Goal: Information Seeking & Learning: Find specific page/section

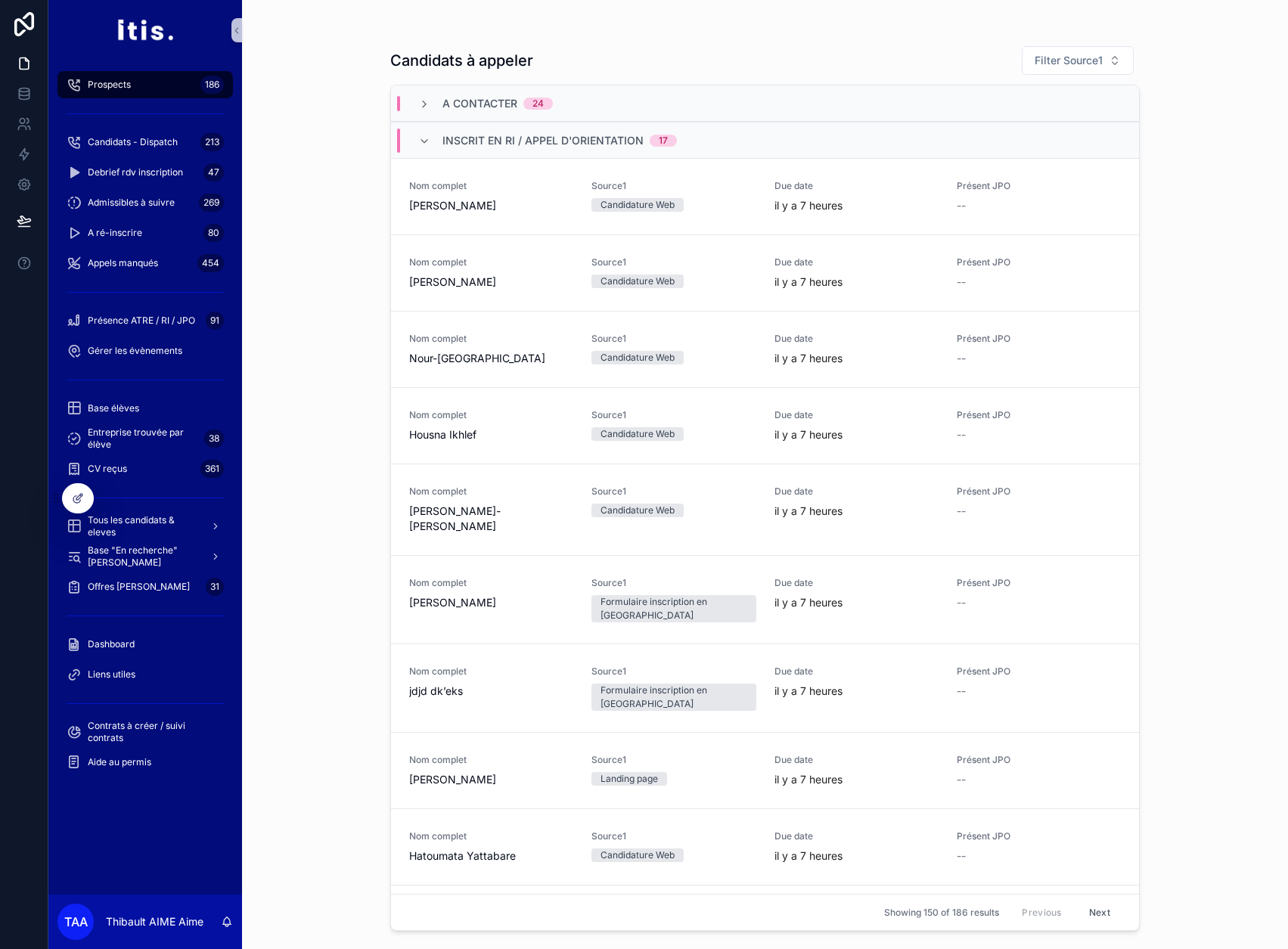
click at [164, 507] on div "scrollable content" at bounding box center [144, 498] width 175 height 24
click at [163, 517] on span "Tous les candidats & eleves" at bounding box center [143, 526] width 110 height 24
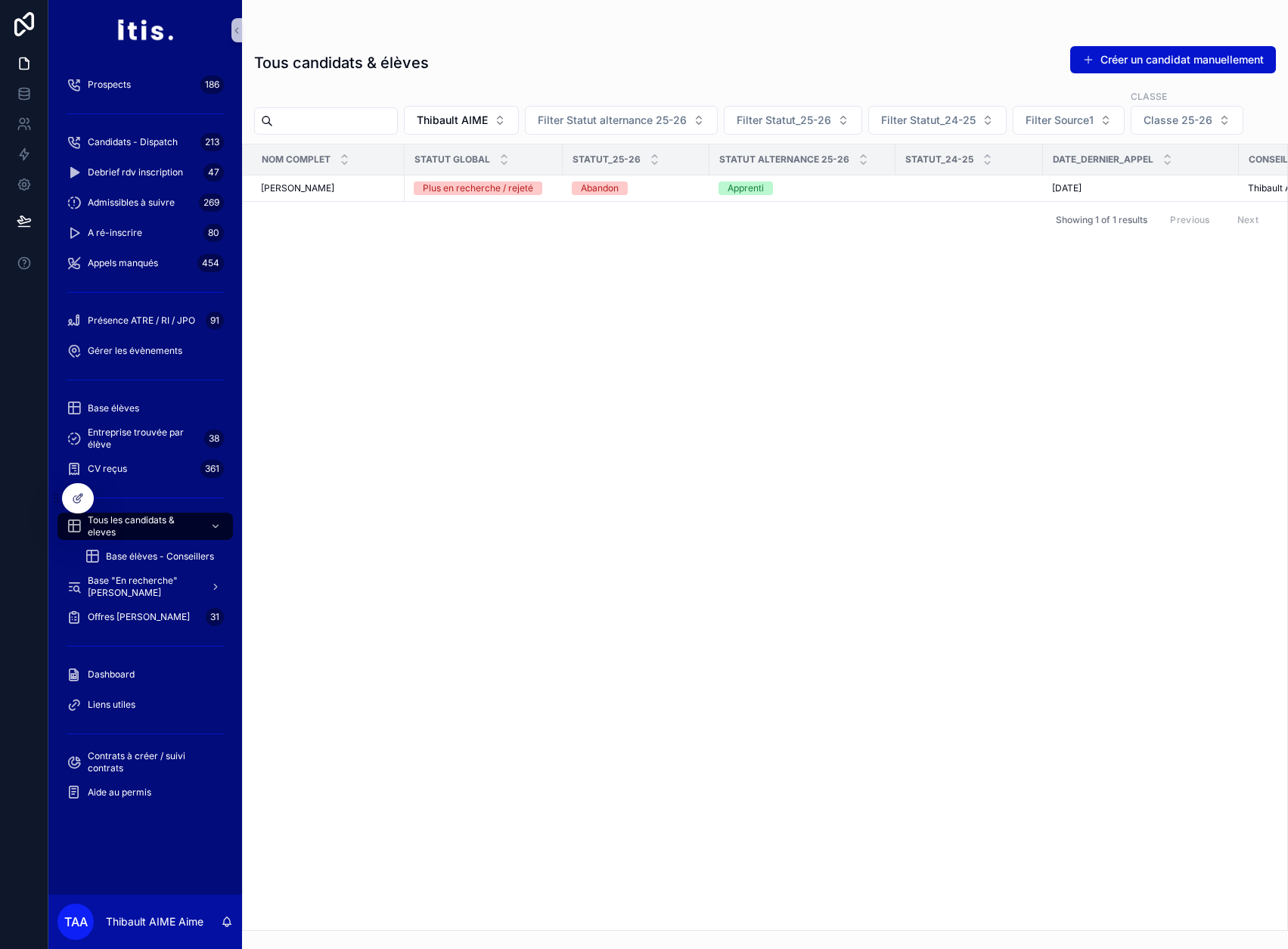
click at [397, 128] on input "text" at bounding box center [335, 120] width 124 height 21
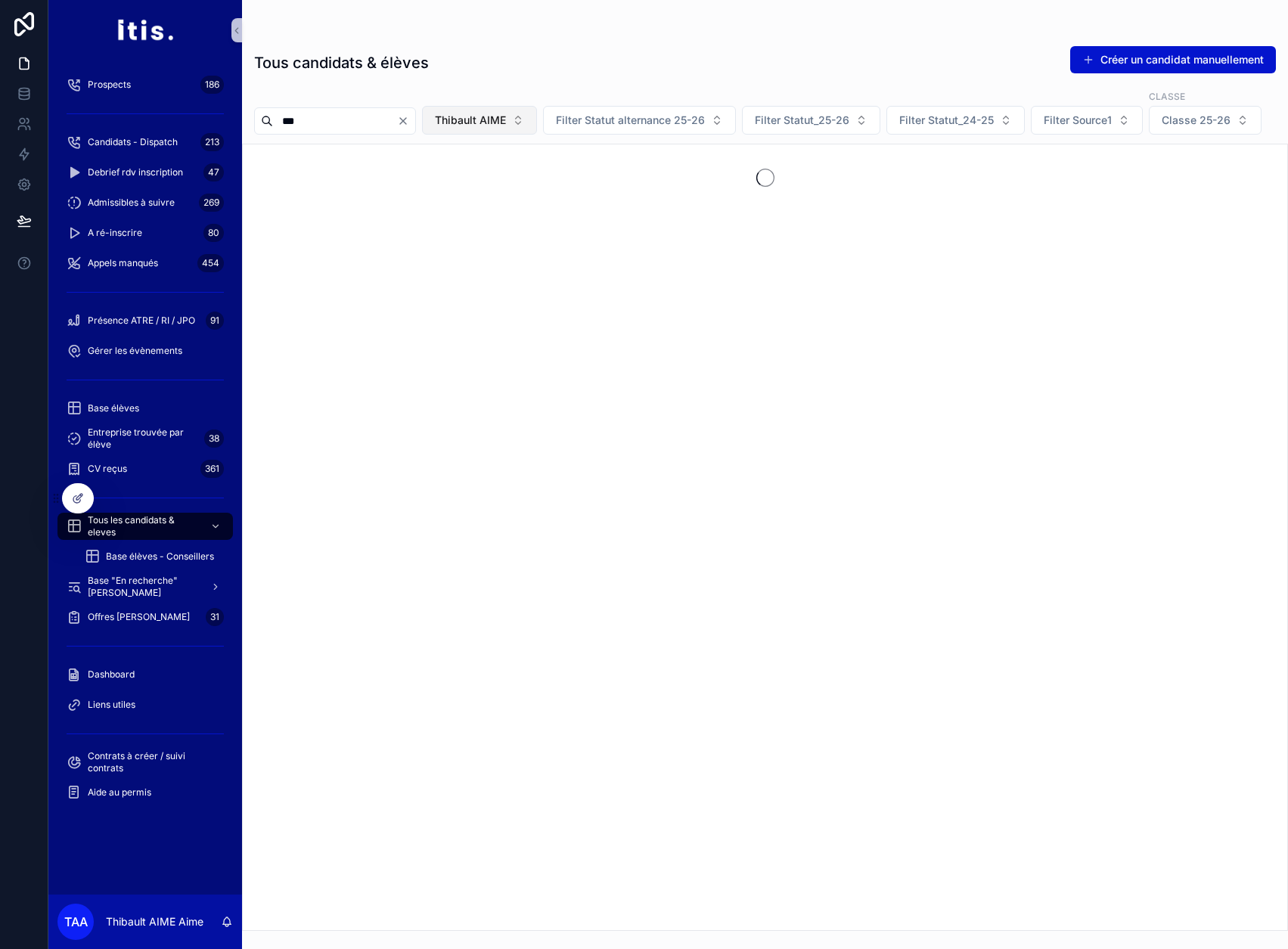
type input "***"
click at [504, 112] on button "Thibault AIME" at bounding box center [479, 120] width 115 height 29
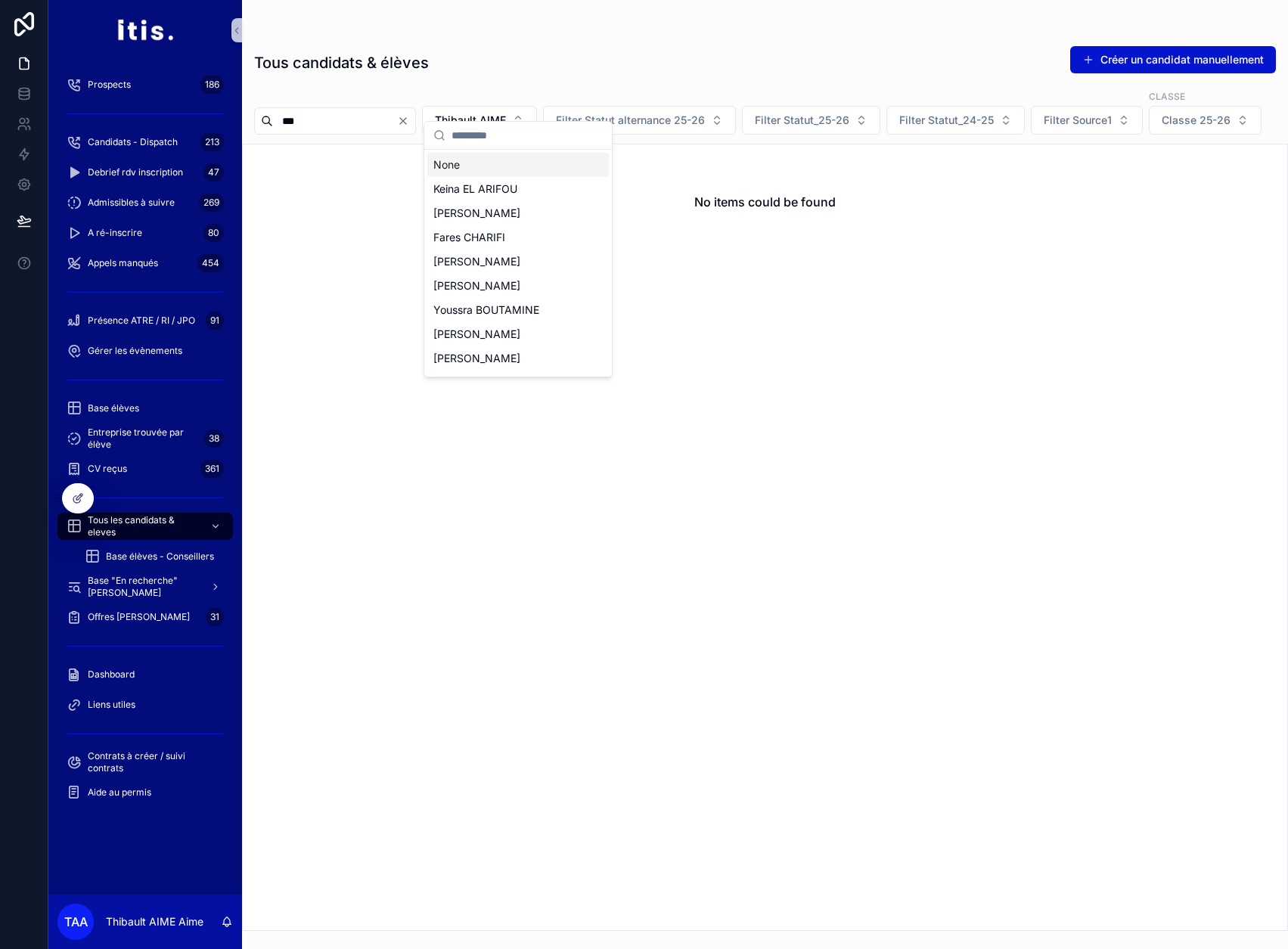
click at [499, 160] on div "None" at bounding box center [518, 165] width 182 height 24
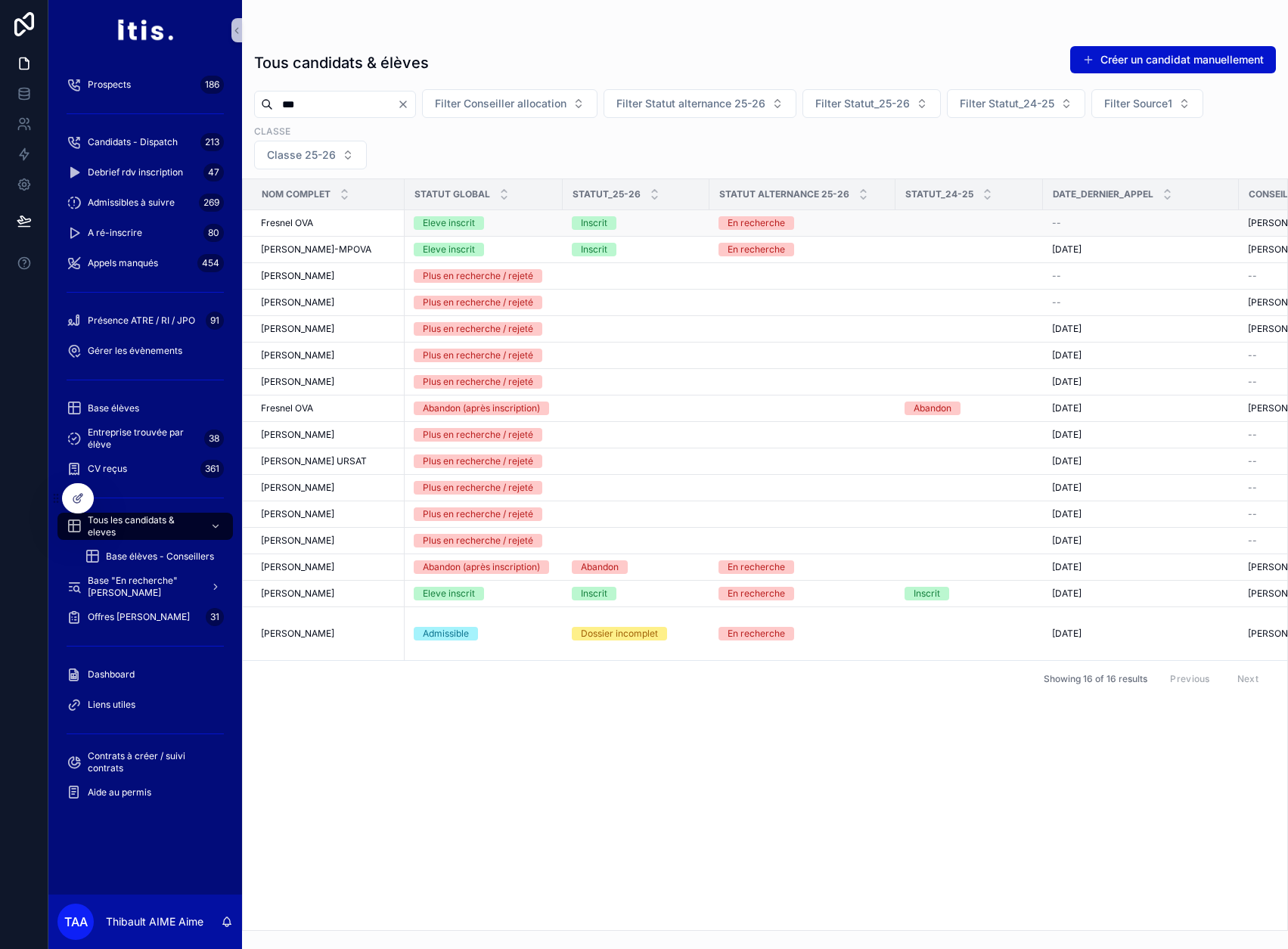
click at [354, 223] on div "Fresnel OVA Fresnel OVA" at bounding box center [328, 223] width 135 height 12
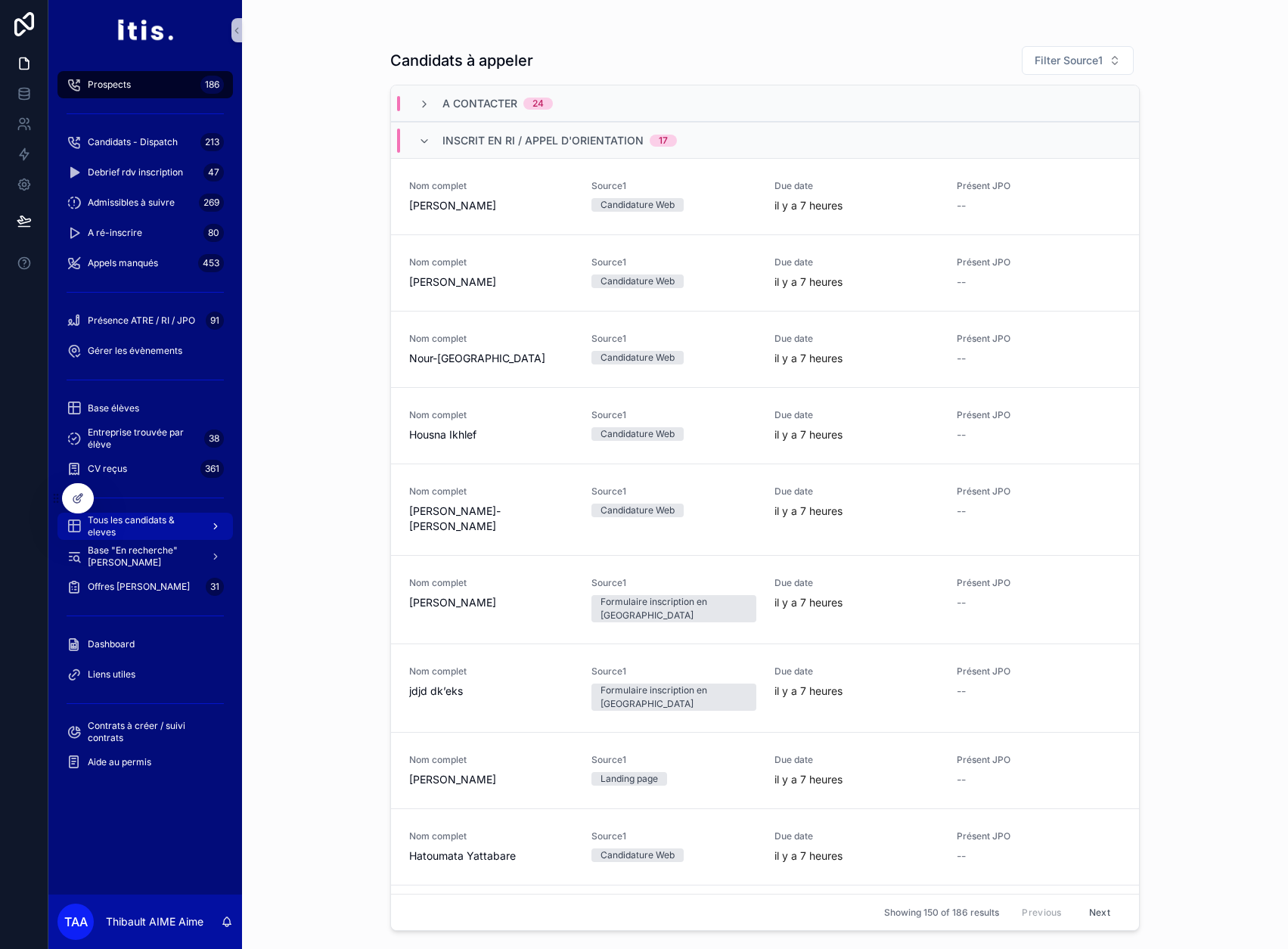
click at [134, 519] on span "Tous les candidats & eleves" at bounding box center [143, 526] width 110 height 24
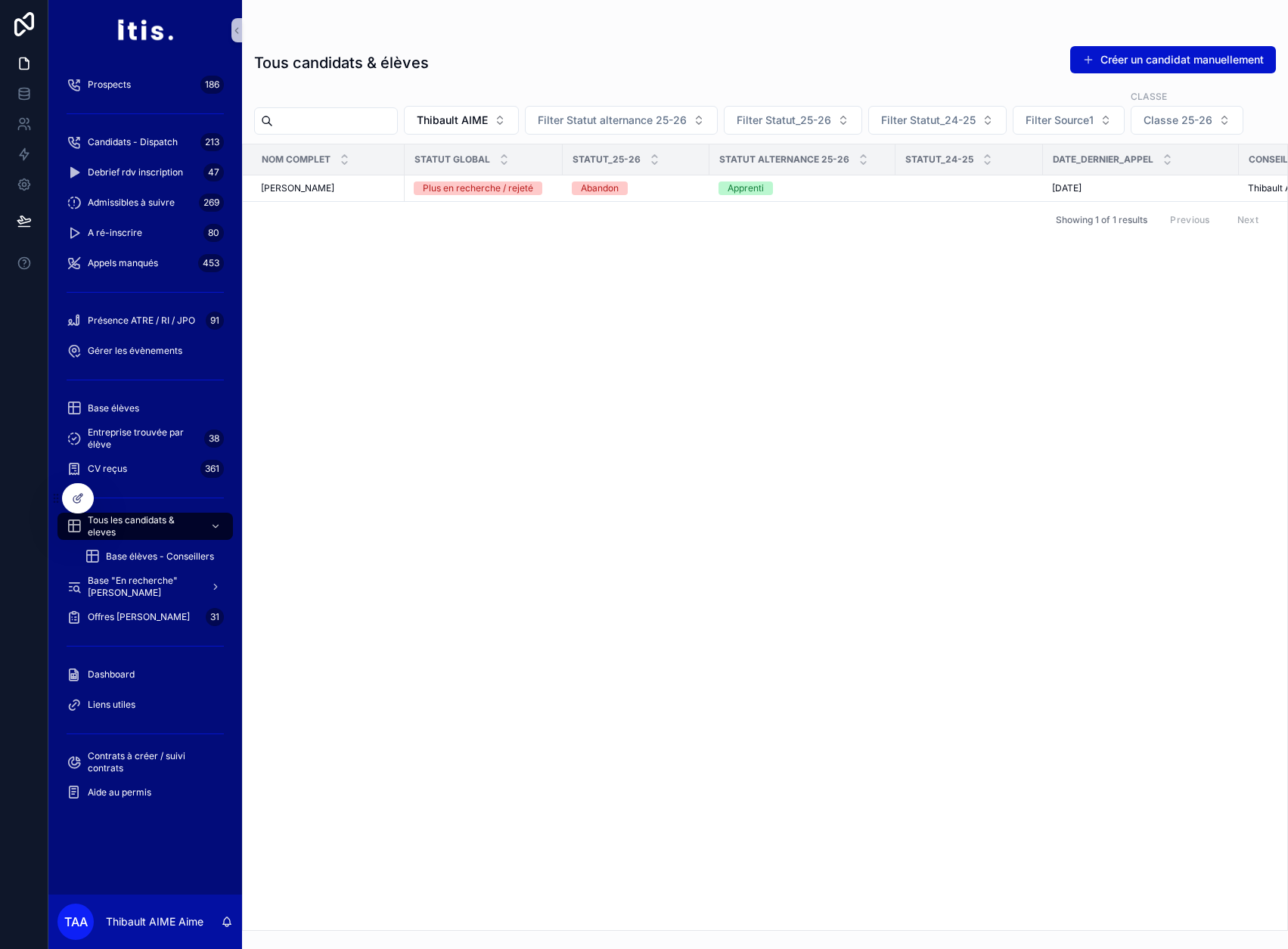
click at [397, 119] on input "text" at bounding box center [335, 120] width 124 height 21
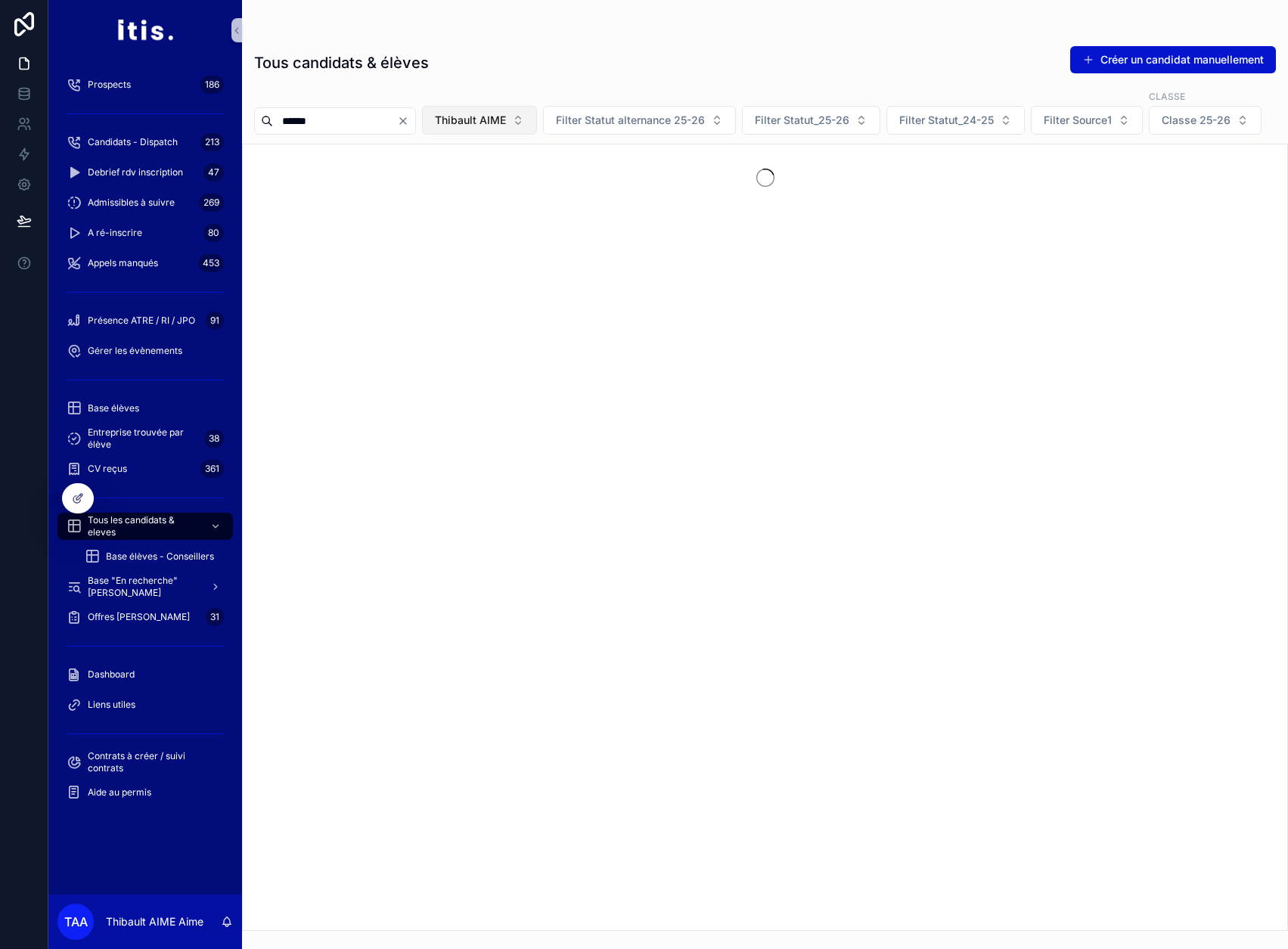
type input "******"
click at [499, 113] on span "Thibault AIME" at bounding box center [470, 120] width 71 height 15
click at [484, 165] on div "None" at bounding box center [518, 165] width 182 height 24
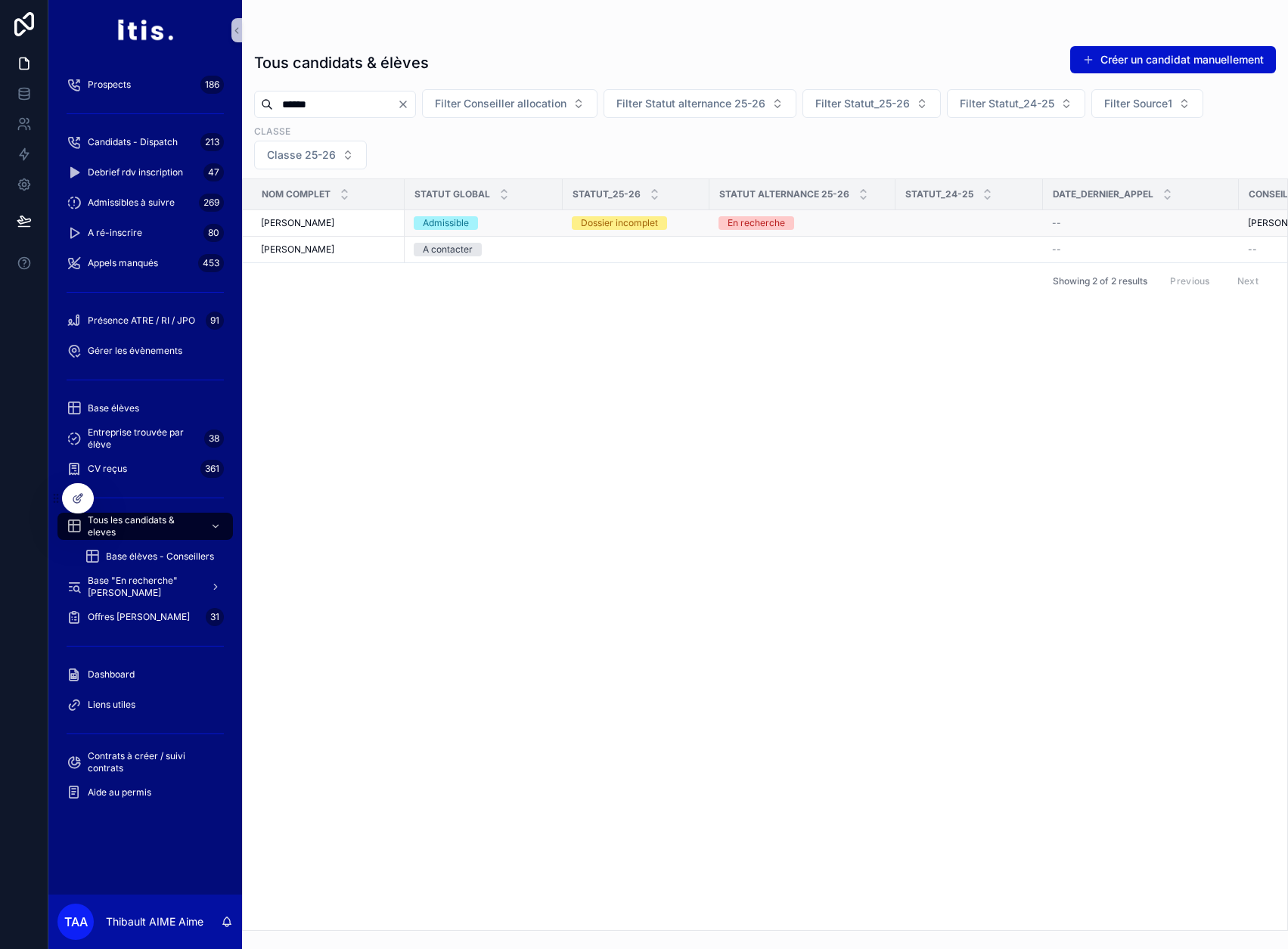
click at [377, 221] on div "Nicolas Gillis Nicolas Gillis" at bounding box center [328, 223] width 135 height 12
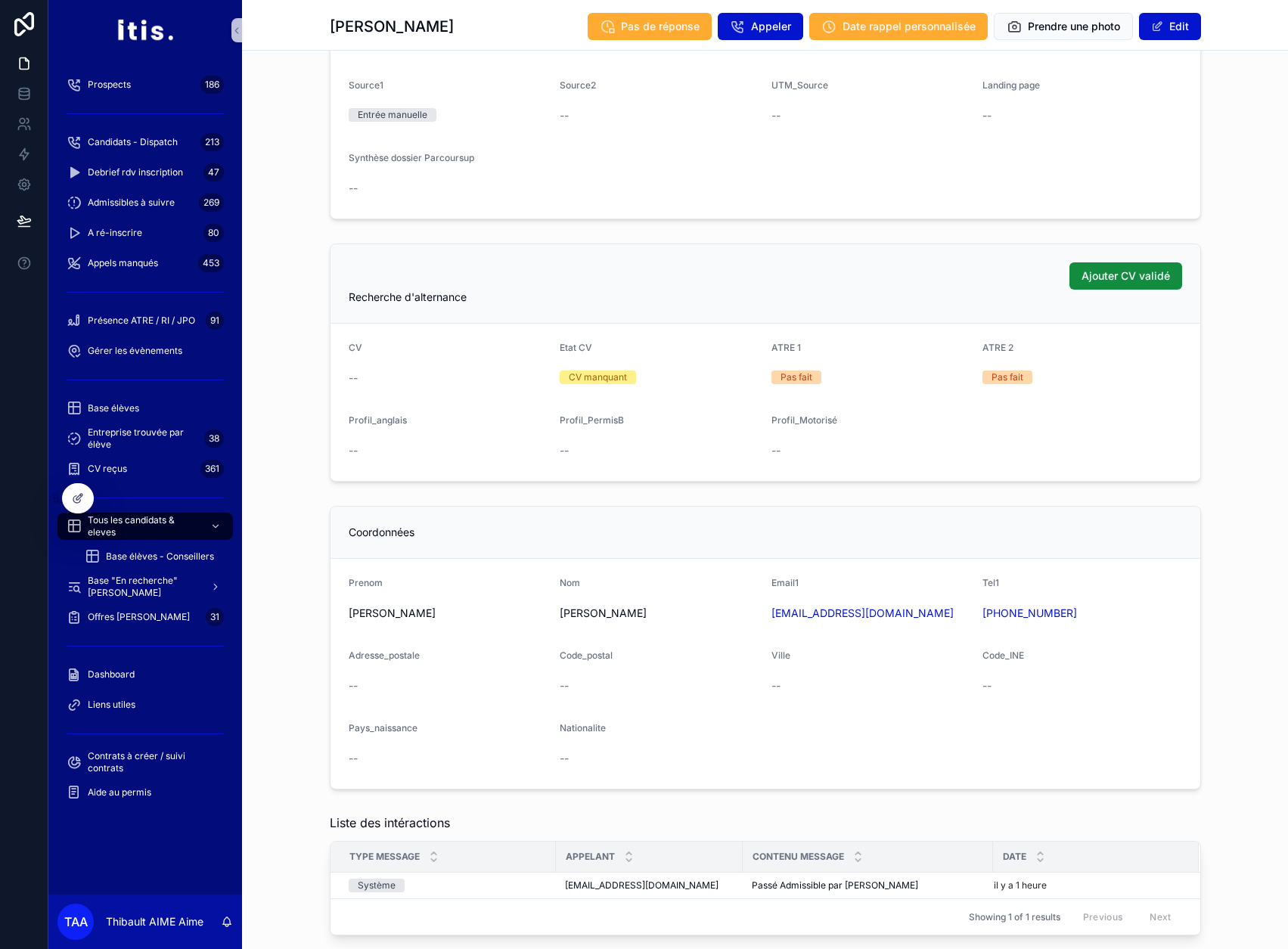
scroll to position [605, 0]
drag, startPoint x: 925, startPoint y: 611, endPoint x: 768, endPoint y: 613, distance: 156.6
click at [768, 613] on form "Prenom Nicolas Nom Gillis Email1 nicolas.gillis10@gmail.com Tel1 +33607478066 A…" at bounding box center [765, 673] width 870 height 230
copy link "nicolas.gillis10@gmail.com"
drag, startPoint x: 917, startPoint y: 605, endPoint x: 768, endPoint y: 613, distance: 149.2
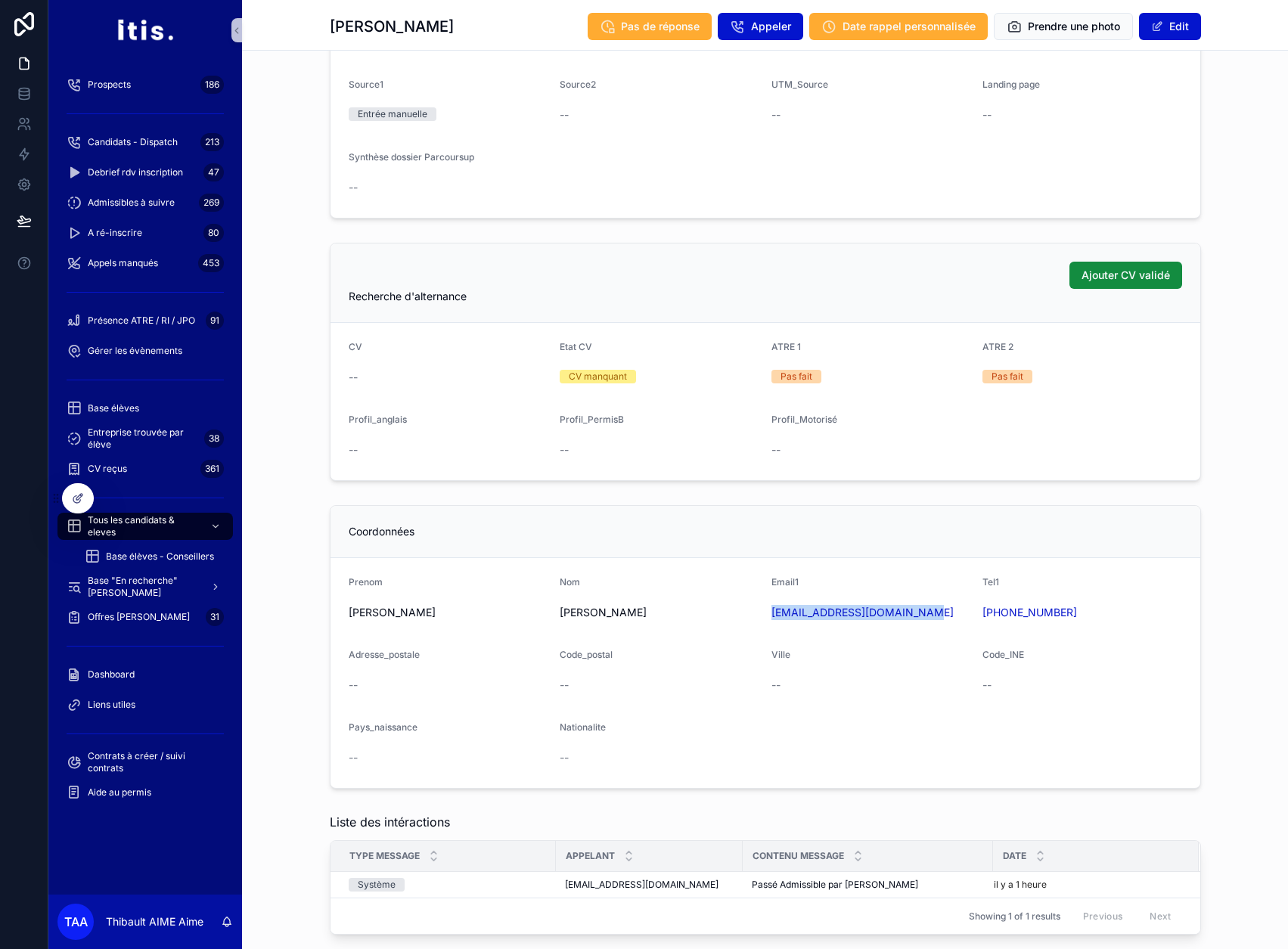
click at [768, 613] on form "Prenom Nicolas Nom Gillis Email1 nicolas.gillis10@gmail.com Tel1 +33607478066 A…" at bounding box center [765, 673] width 870 height 230
copy link "nicolas.gillis10@gmail.com"
click at [1172, 631] on form "Prenom Nicolas Nom Gillis Email1 nicolas.gillis10@gmail.com Tel1 +33607478066 A…" at bounding box center [765, 673] width 870 height 230
click at [166, 535] on span "Tous les candidats & eleves" at bounding box center [143, 526] width 110 height 24
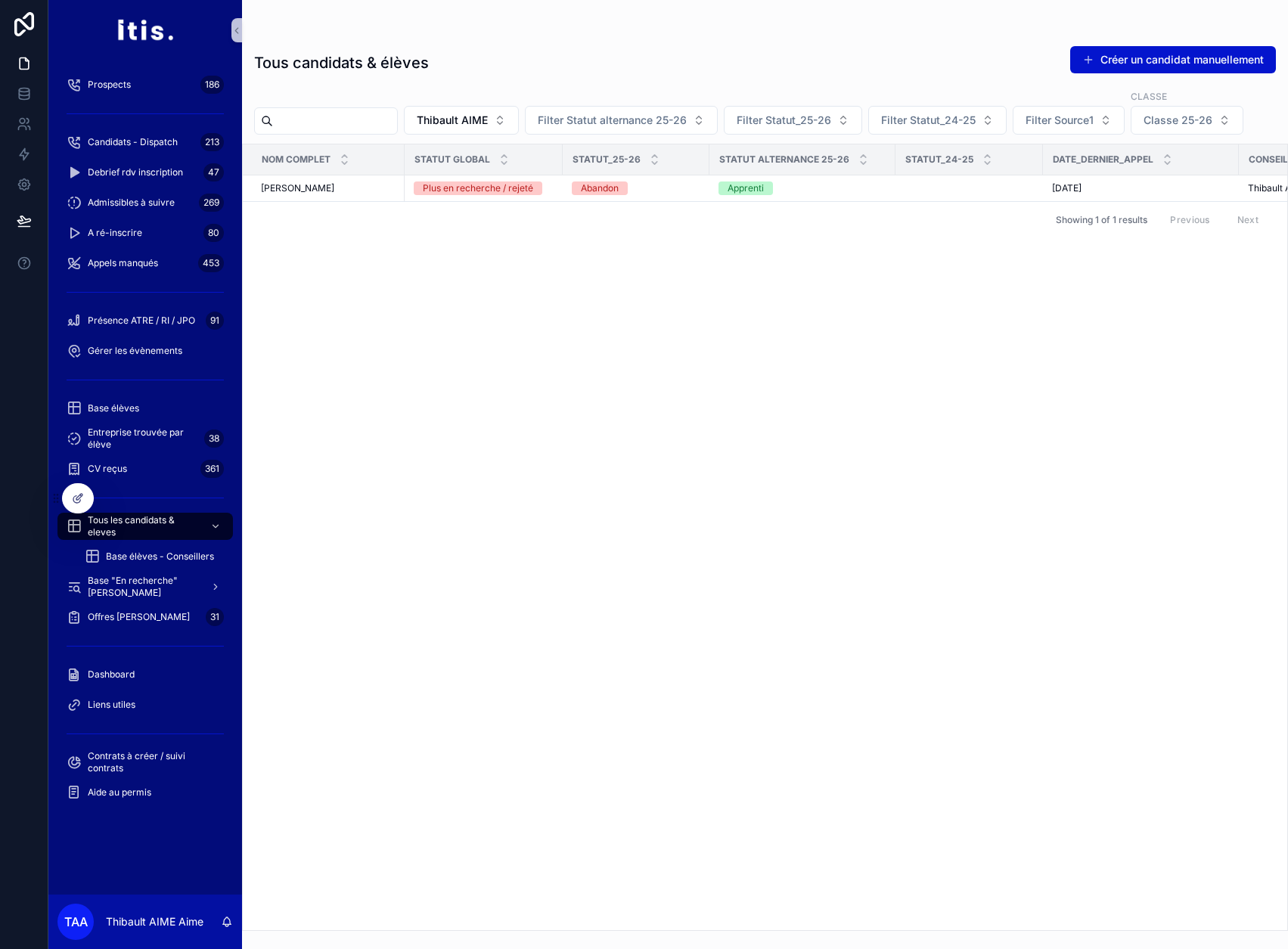
click at [341, 125] on input "text" at bounding box center [335, 120] width 124 height 21
type input "*****"
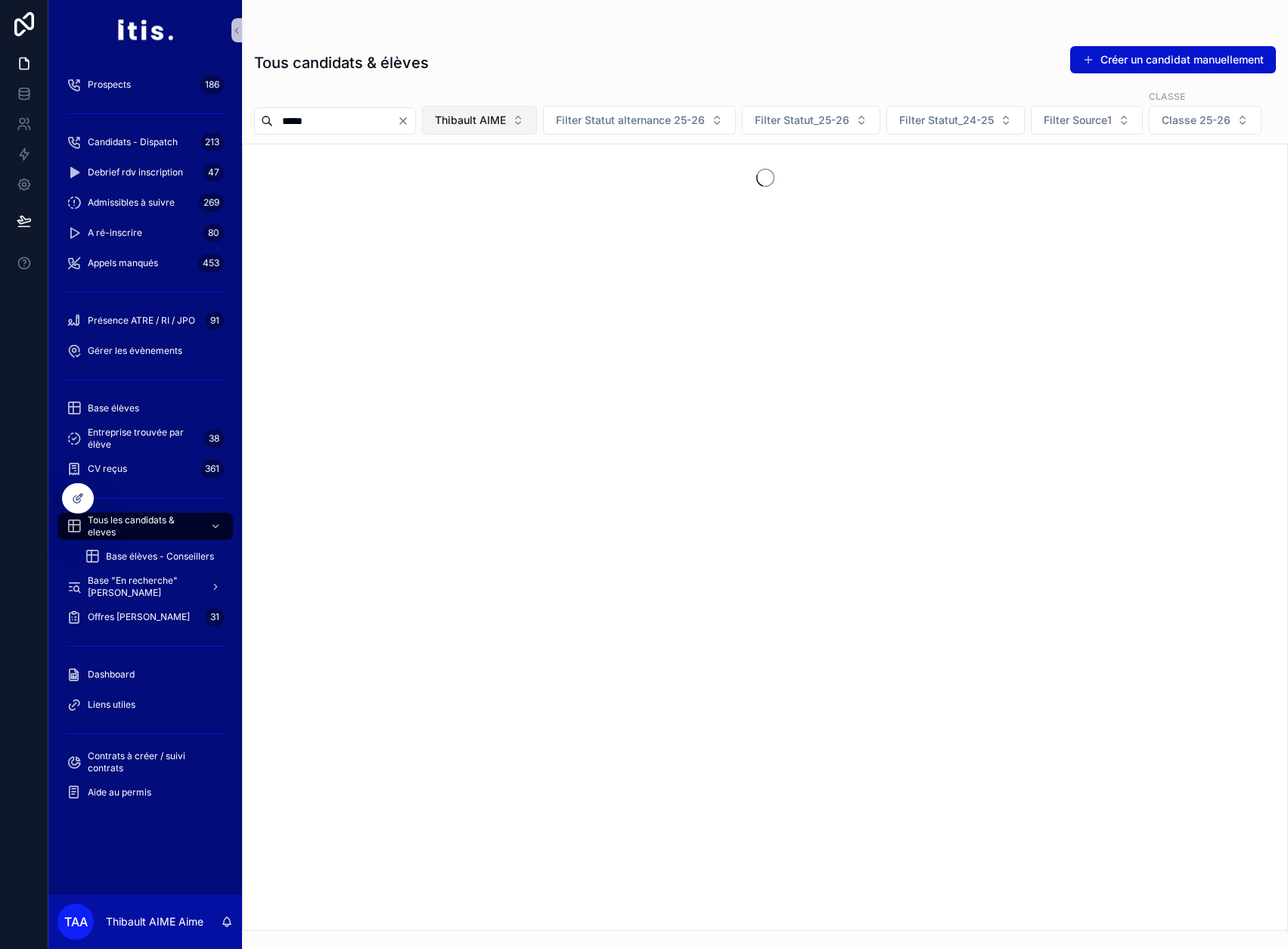
click at [486, 113] on span "Thibault AIME" at bounding box center [470, 120] width 71 height 15
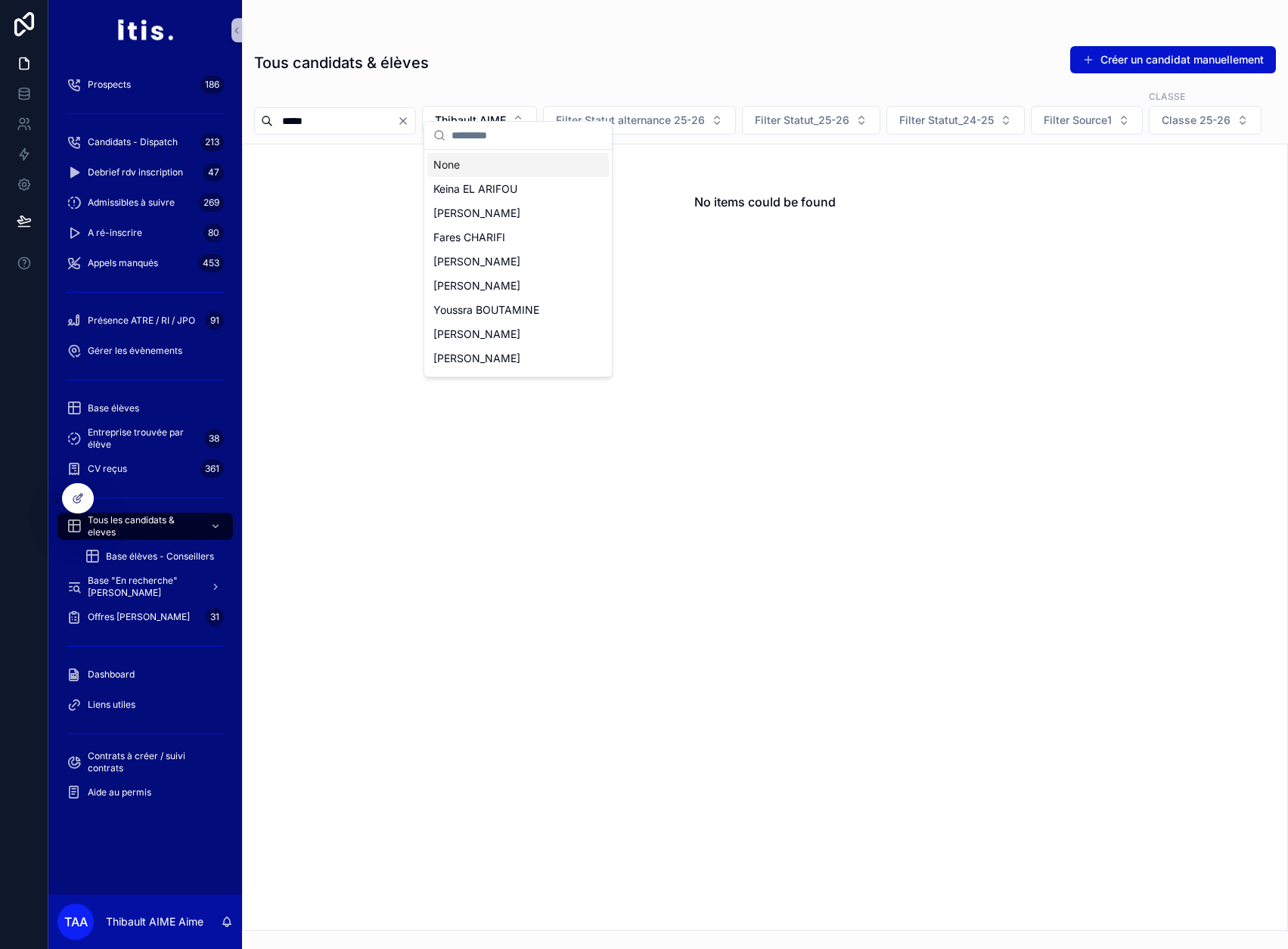
click at [472, 165] on div "None" at bounding box center [518, 165] width 182 height 24
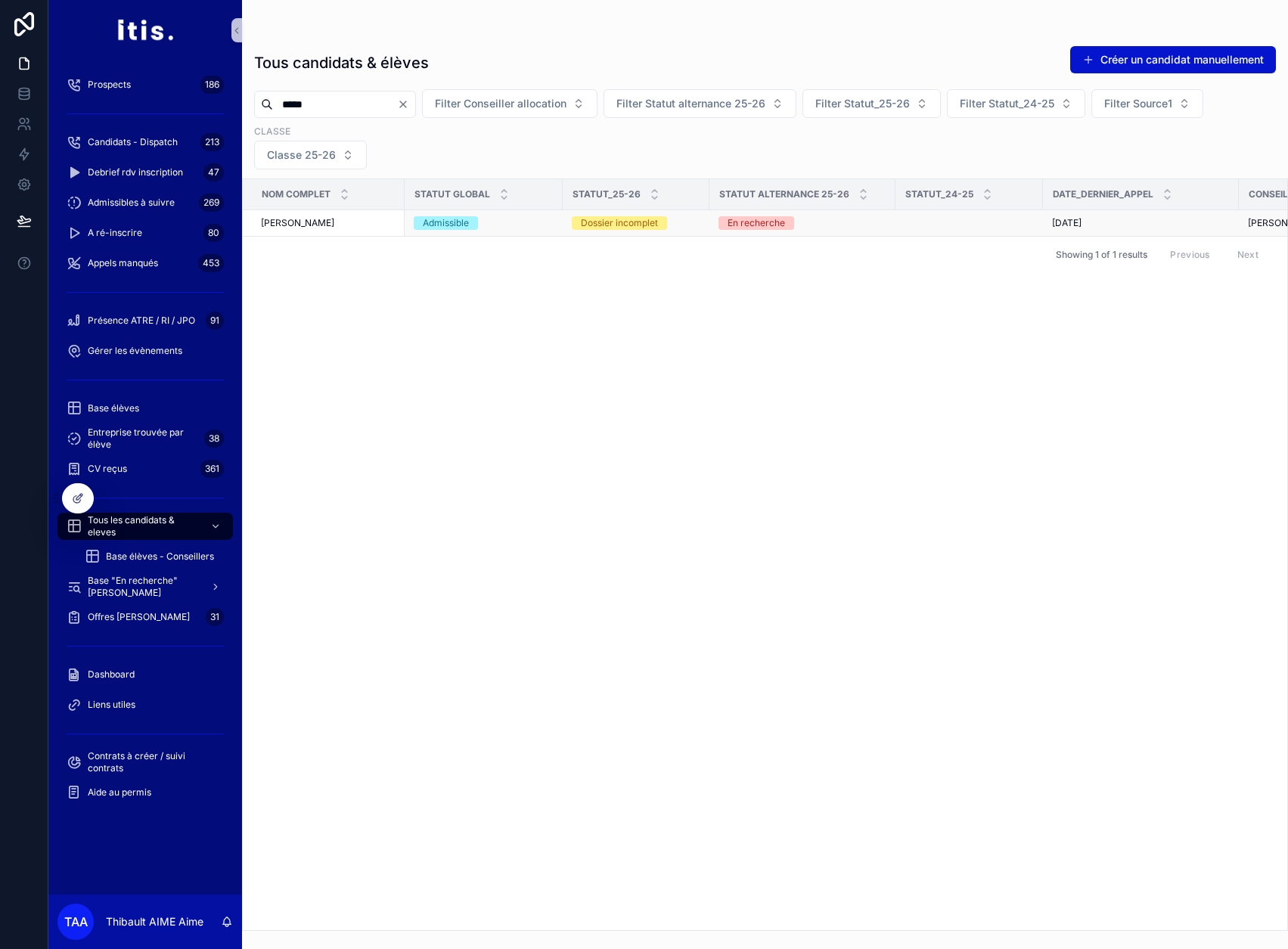
click at [334, 220] on span "Samuel Tunda luyindula" at bounding box center [297, 223] width 73 height 12
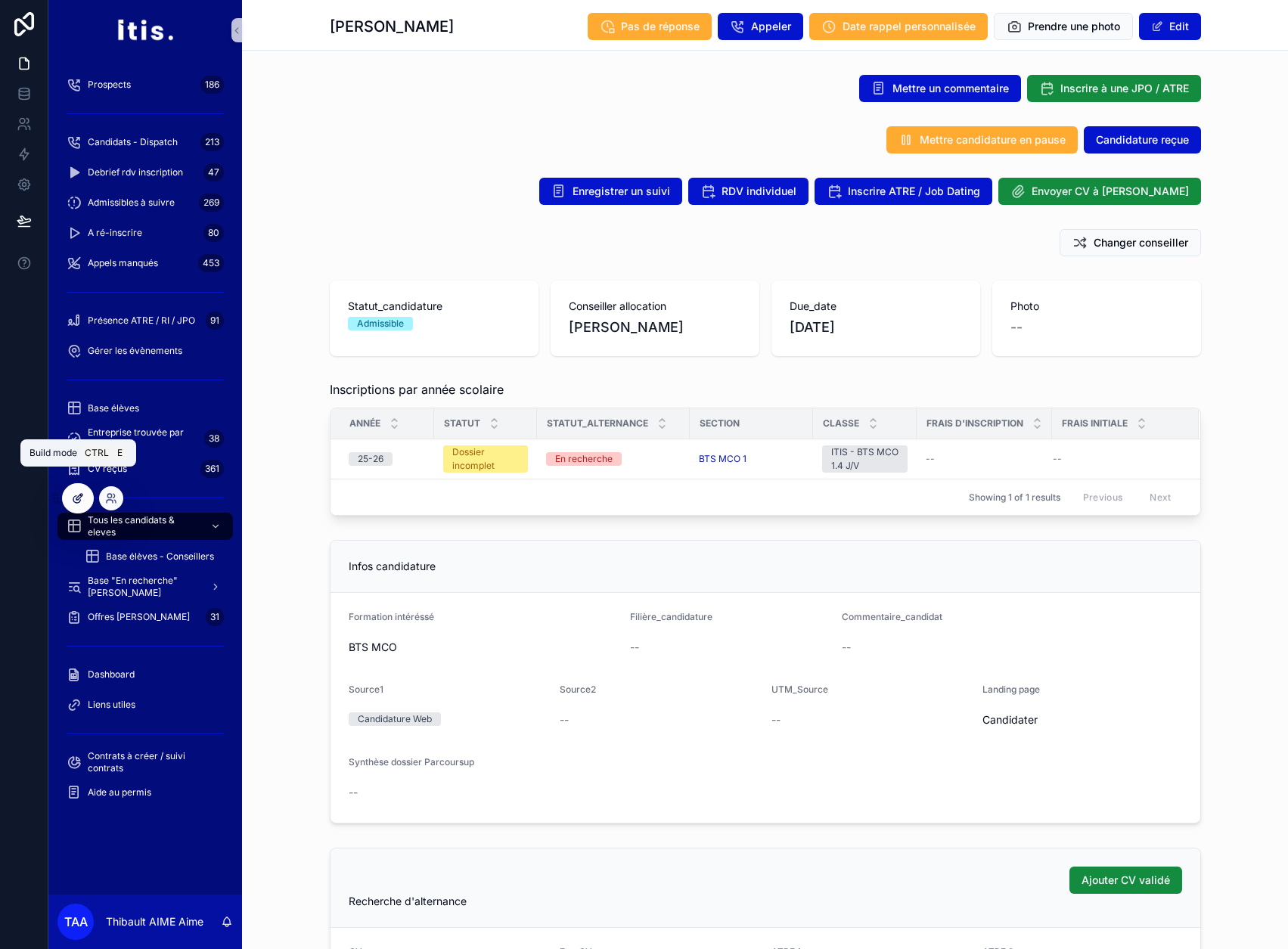
click at [85, 497] on div at bounding box center [78, 498] width 30 height 29
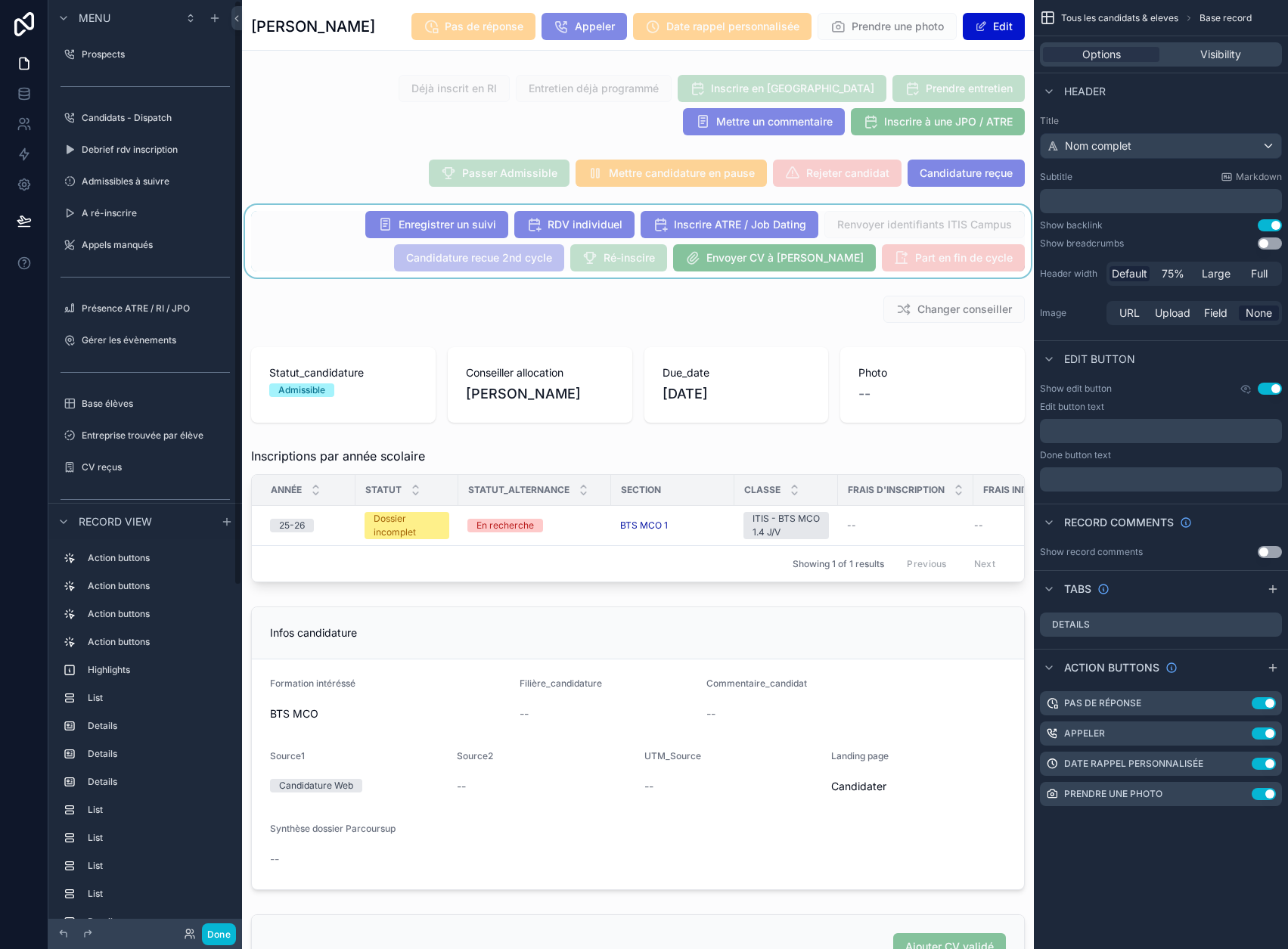
click at [382, 278] on div at bounding box center [638, 241] width 792 height 73
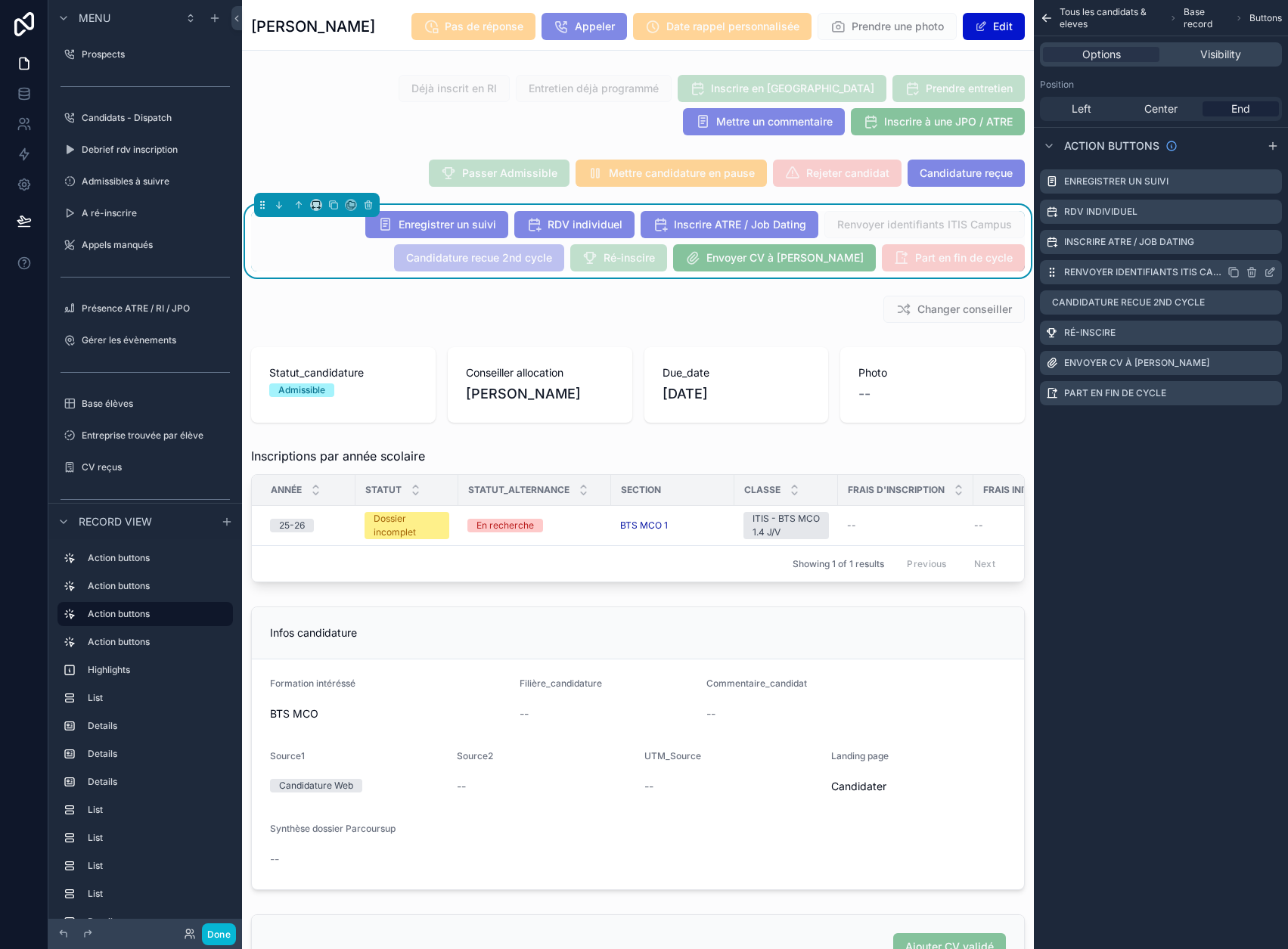
click at [1276, 272] on icon "scrollable content" at bounding box center [1270, 272] width 12 height 12
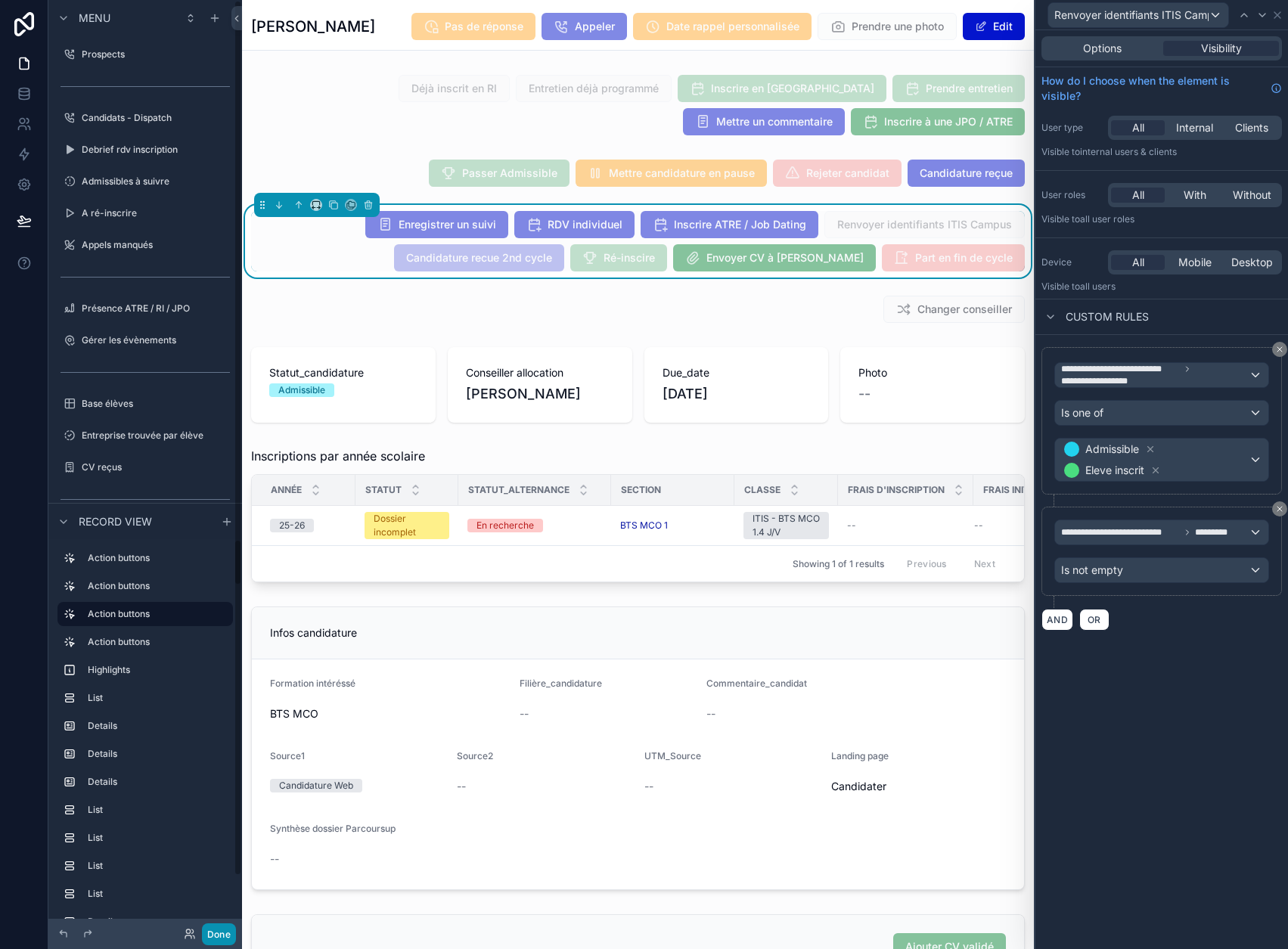
click at [219, 930] on button "Done" at bounding box center [219, 934] width 34 height 22
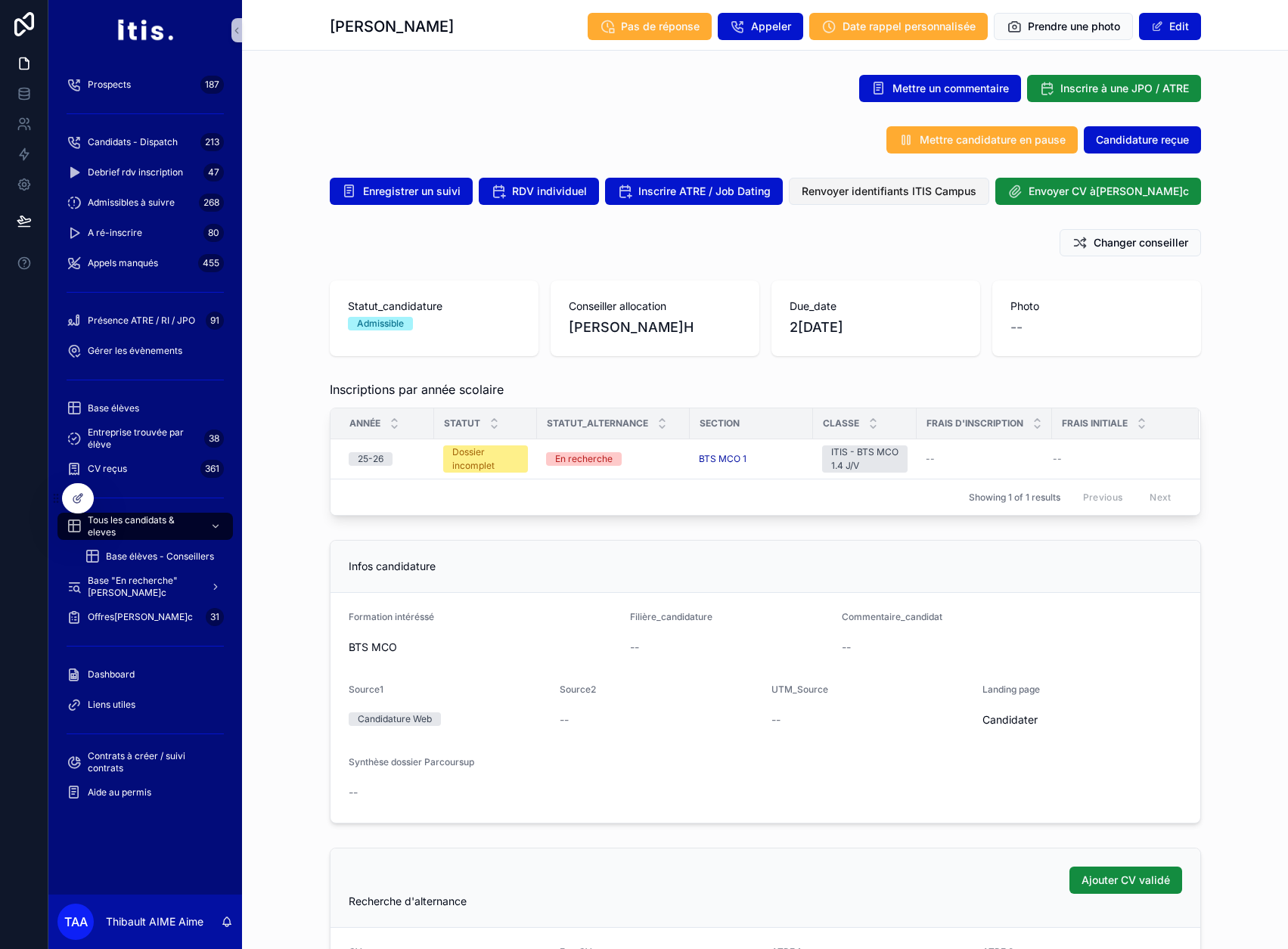
click at [957, 194] on span "Renvoyer identifiants ITIS Campus" at bounding box center [889, 191] width 175 height 15
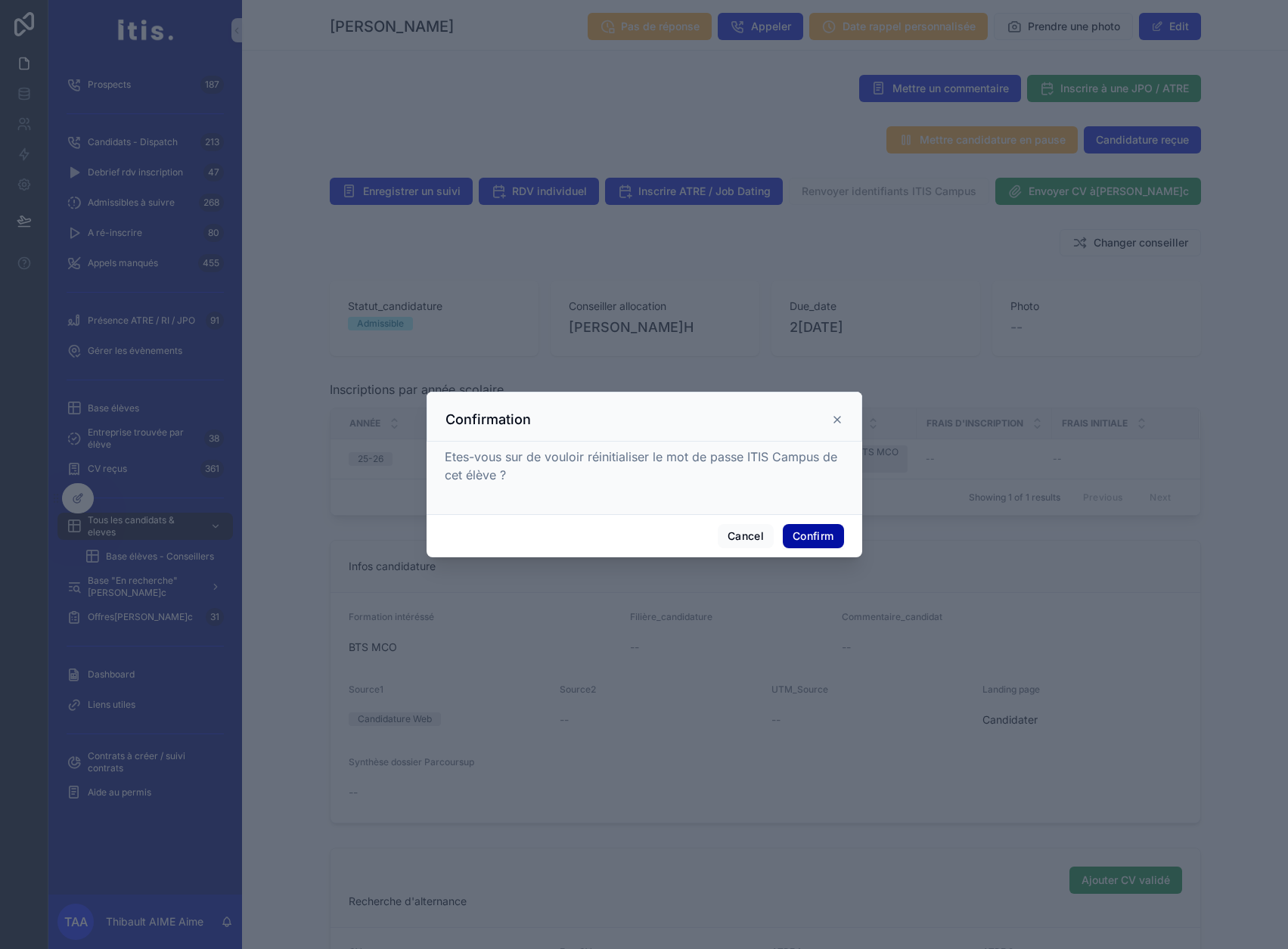
click at [810, 542] on button "Confirm" at bounding box center [813, 536] width 61 height 24
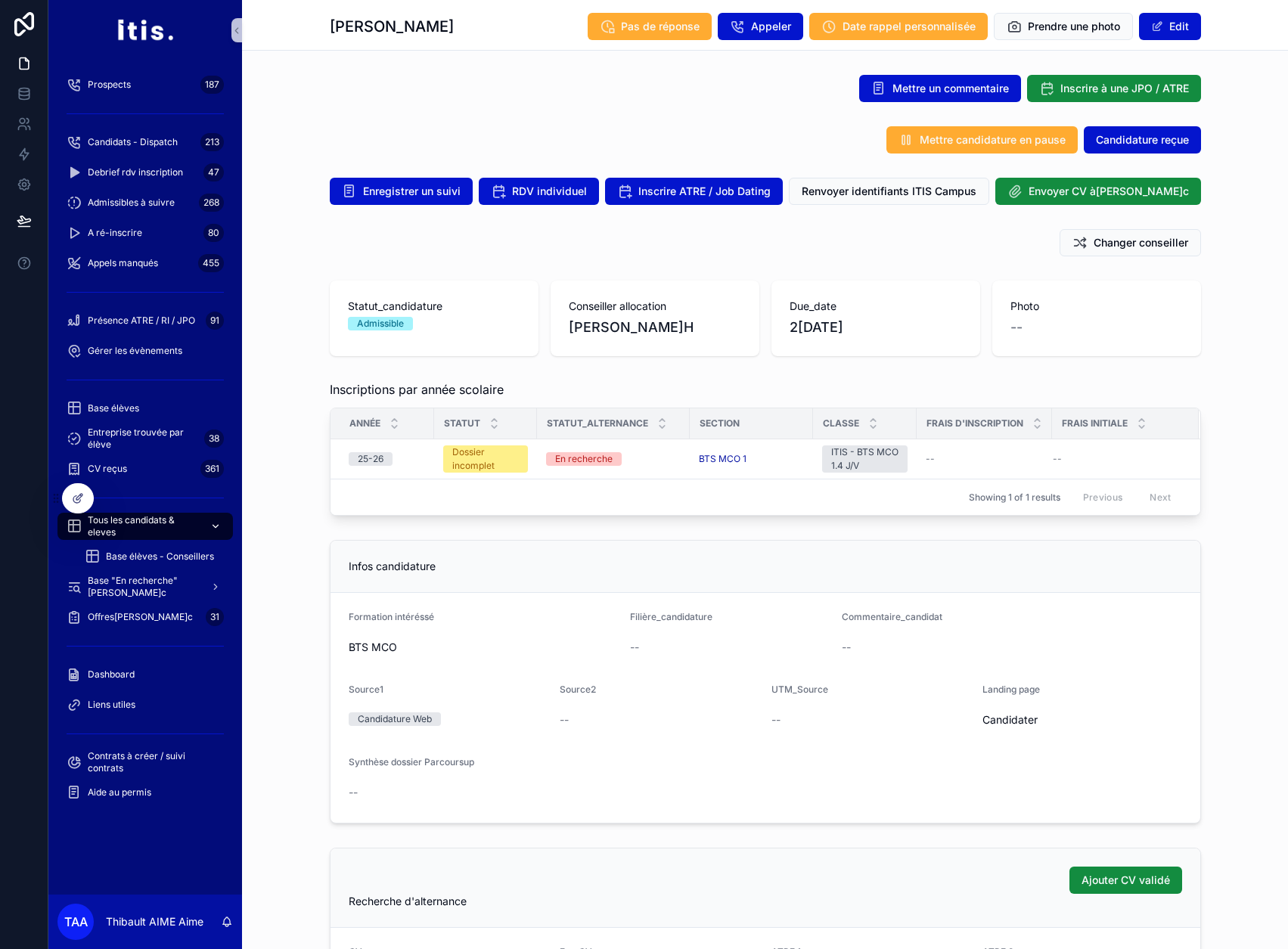
click at [175, 523] on span "Tous les candidats & eleves" at bounding box center [143, 526] width 110 height 24
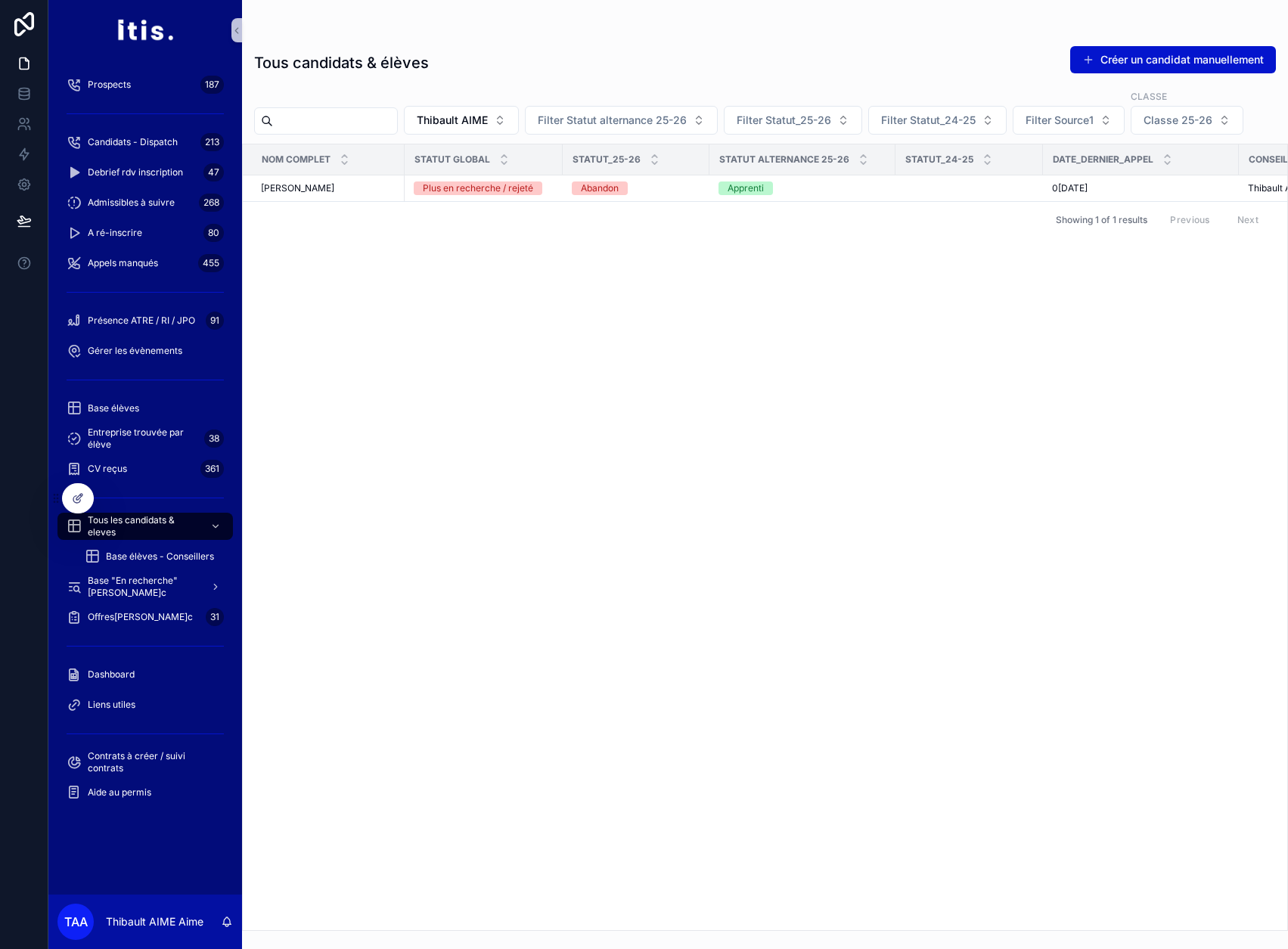
click at [397, 114] on input "text" at bounding box center [335, 120] width 124 height 21
type input "******"
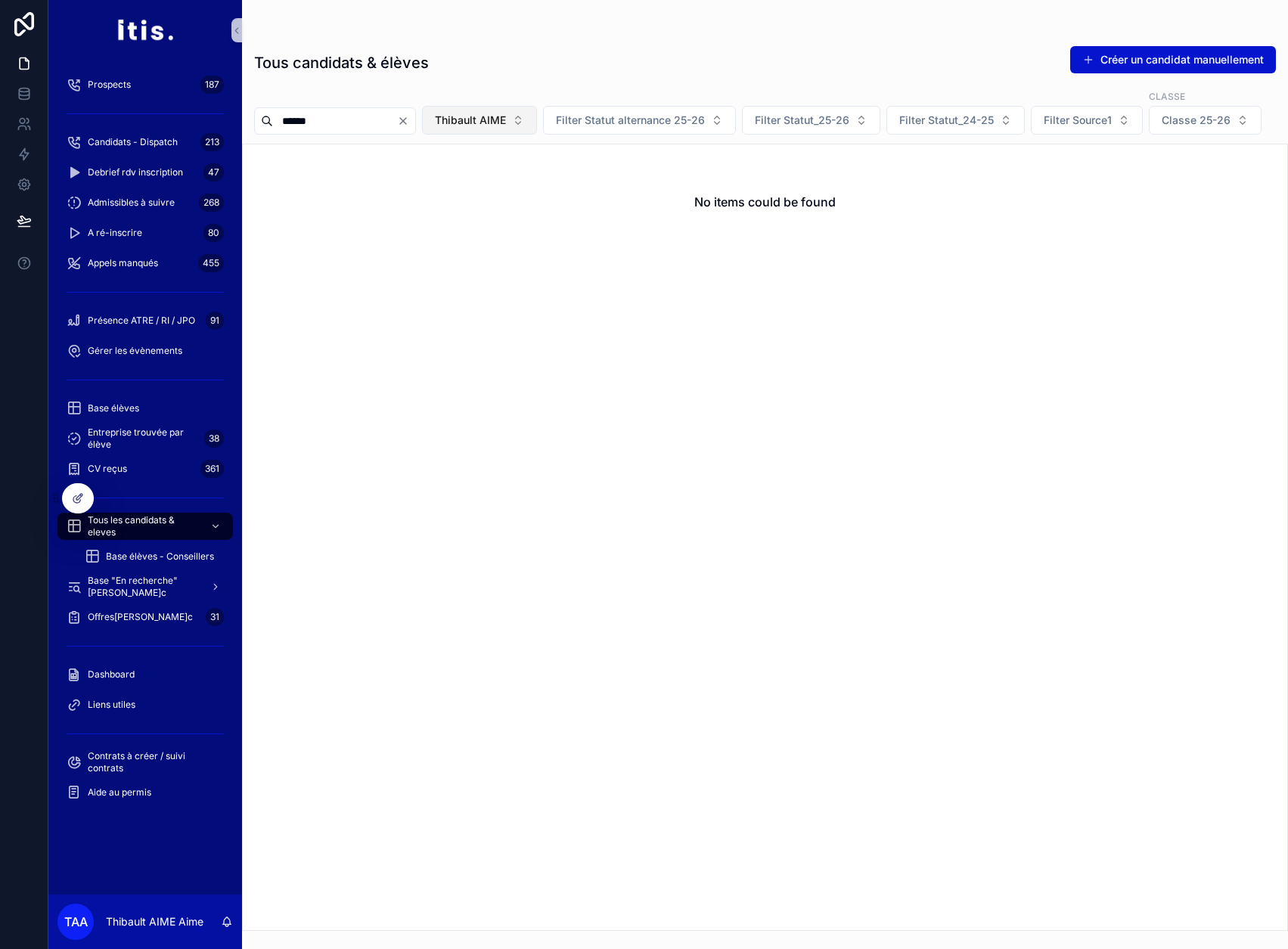
click at [491, 113] on span "Thibault AIME" at bounding box center [470, 120] width 71 height 15
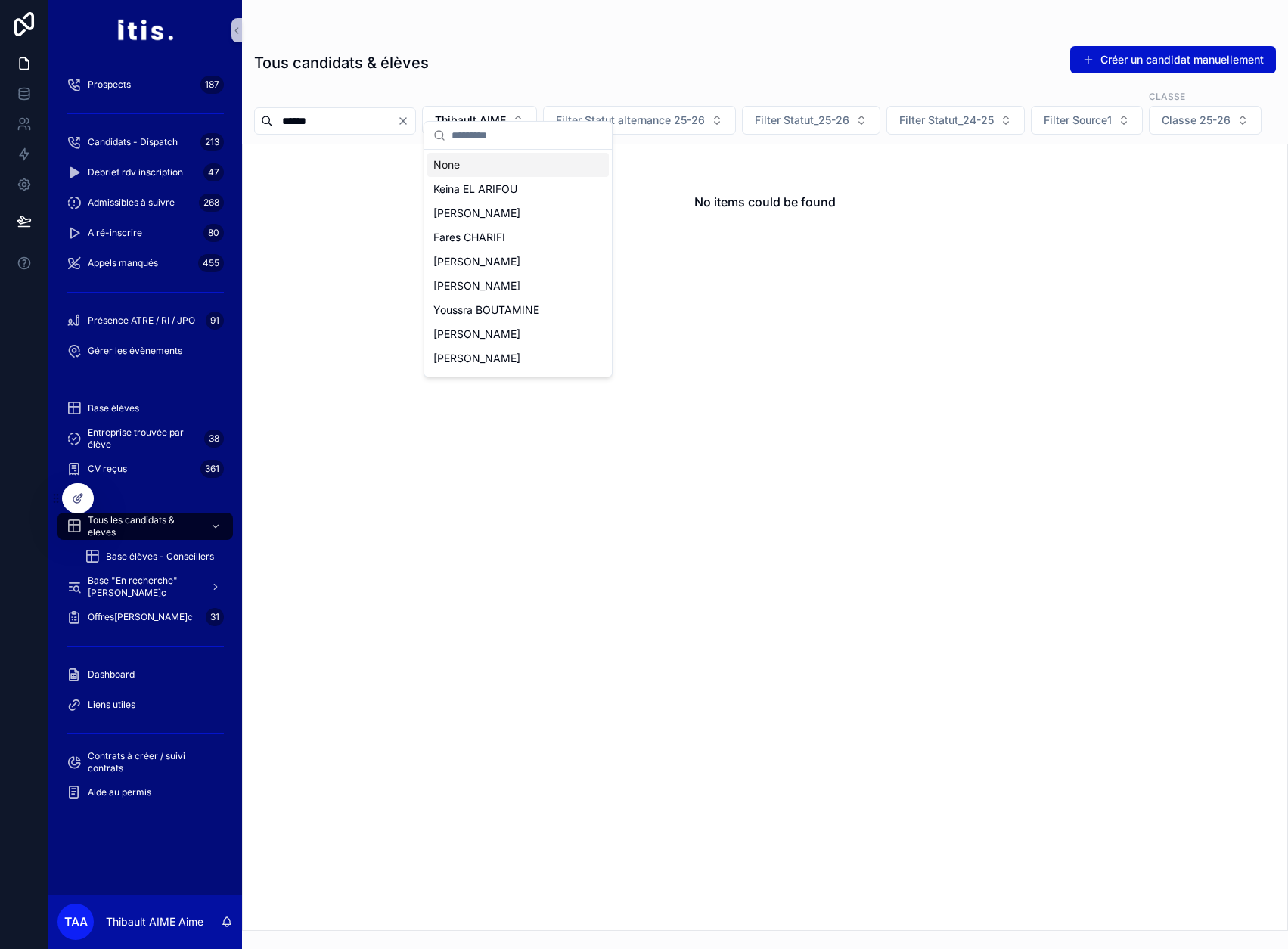
click at [485, 156] on div "None" at bounding box center [518, 165] width 182 height 24
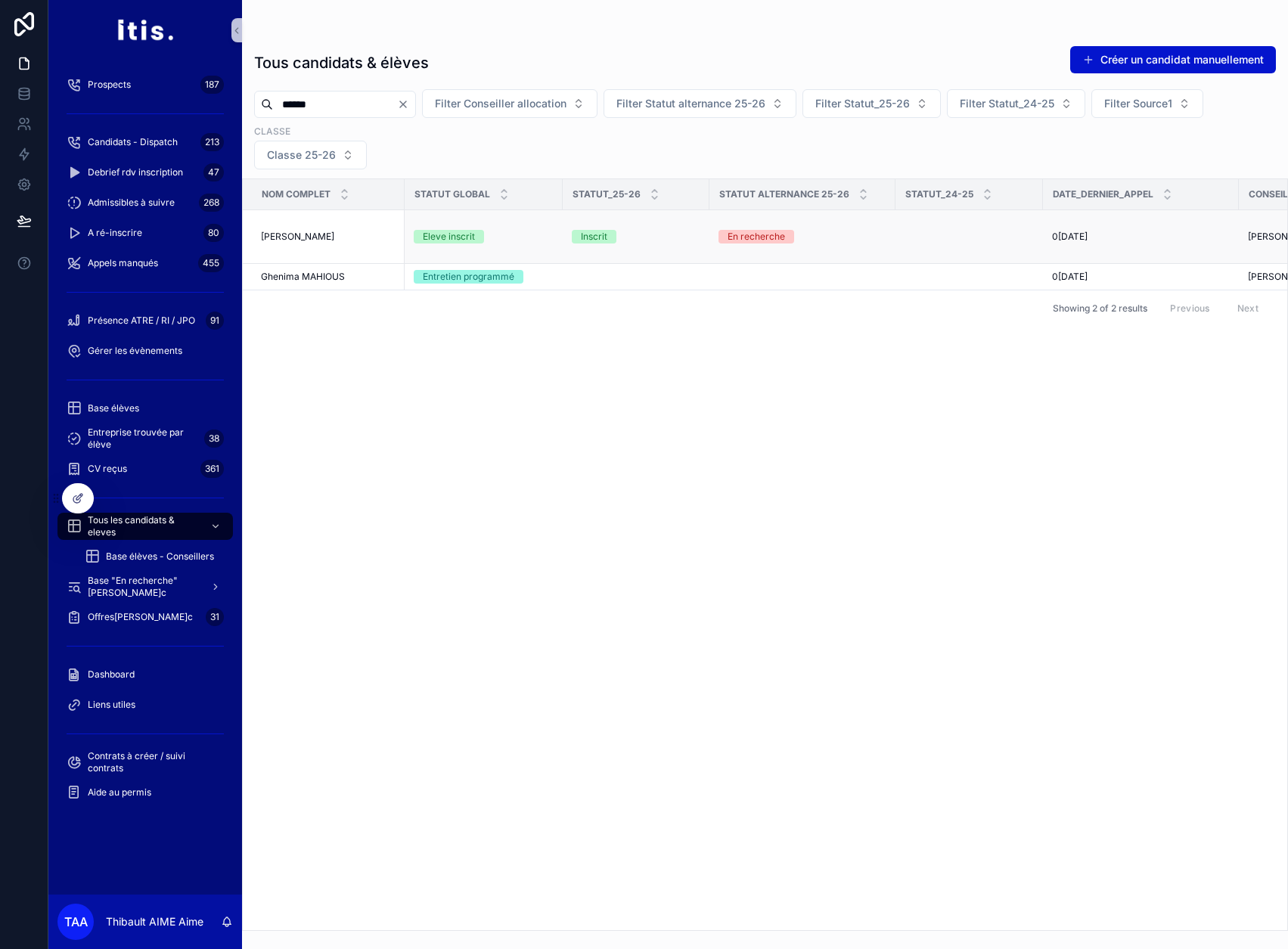
click at [358, 231] on div "Melissa Mahiou Melissa Mahiou" at bounding box center [328, 237] width 135 height 12
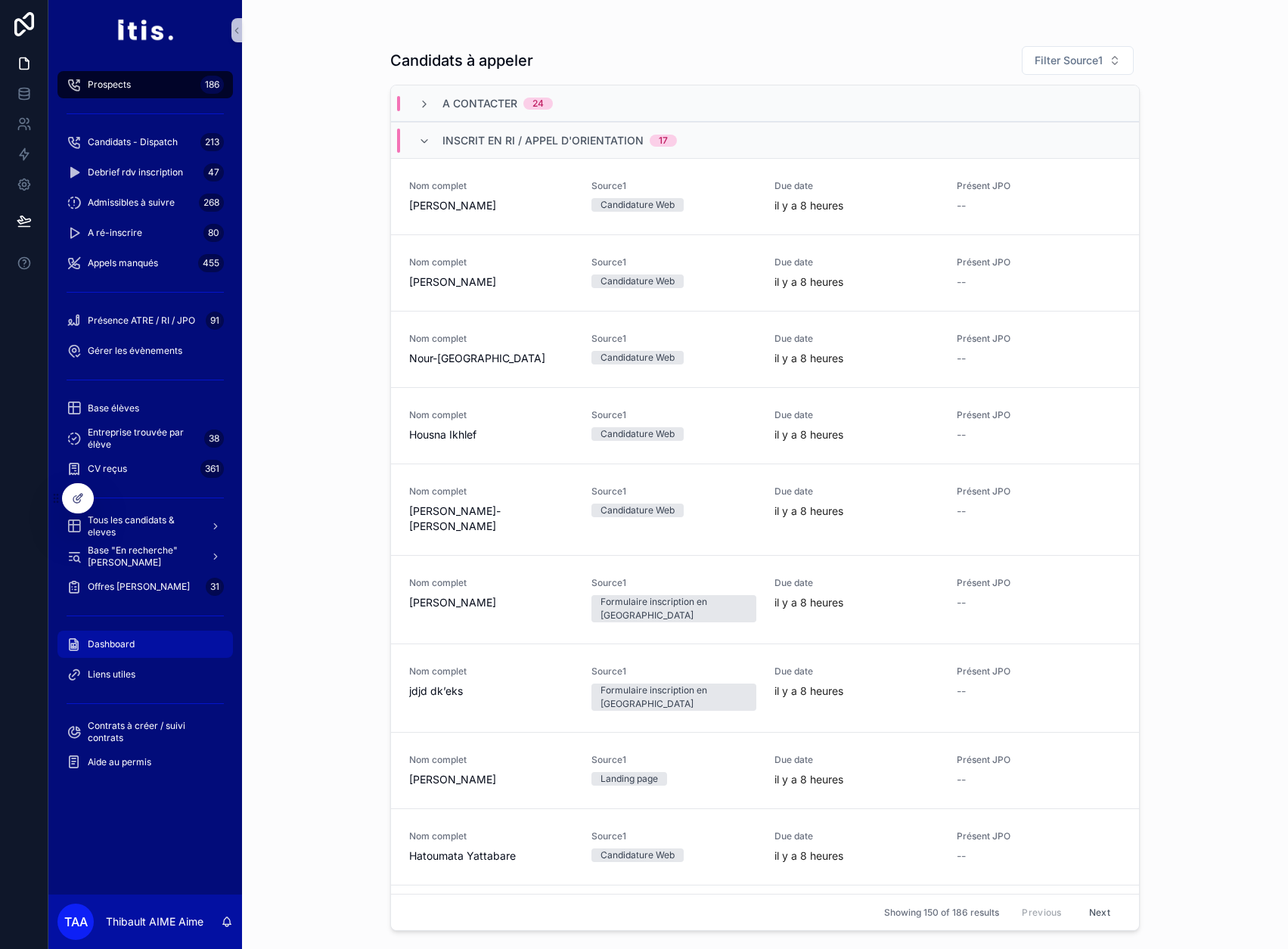
click at [164, 635] on div "Dashboard" at bounding box center [145, 644] width 157 height 24
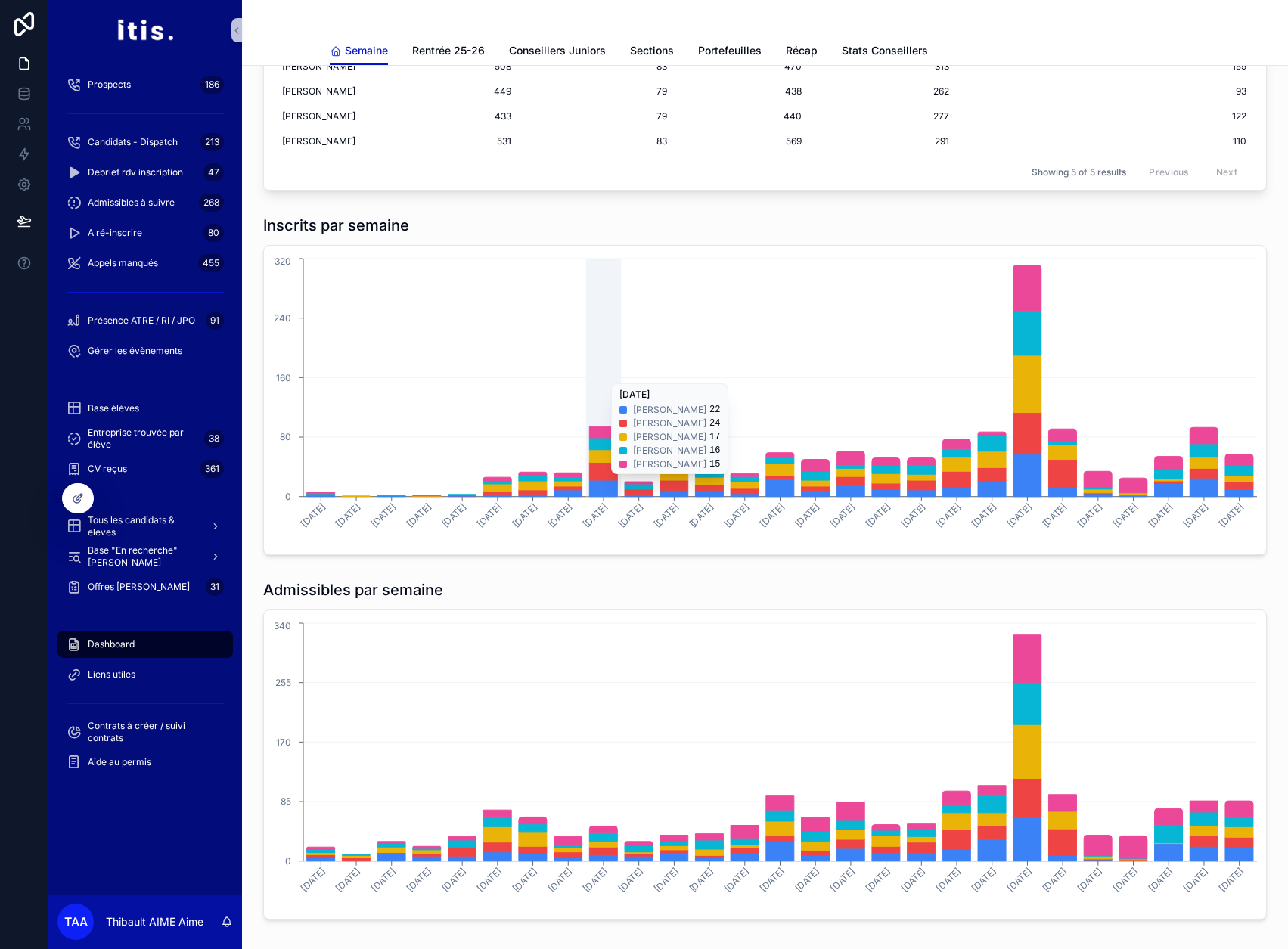
scroll to position [908, 0]
